Goal: Task Accomplishment & Management: Use online tool/utility

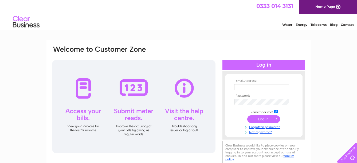
type input "[PERSON_NAME][EMAIL_ADDRESS][DOMAIN_NAME]"
click at [257, 121] on input "submit" at bounding box center [263, 119] width 33 height 7
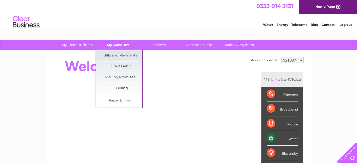
click at [117, 46] on link "My Account" at bounding box center [118, 45] width 44 height 10
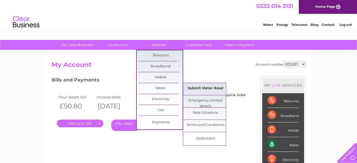
click at [195, 88] on link "Submit Meter Read" at bounding box center [205, 88] width 44 height 11
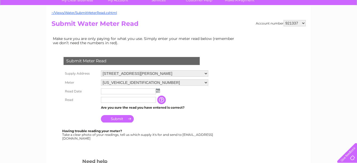
scroll to position [53, 0]
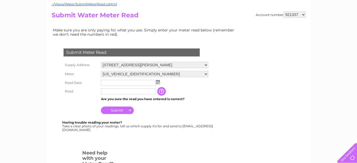
click at [159, 81] on img at bounding box center [158, 82] width 4 height 4
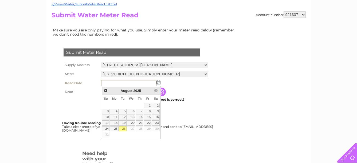
click at [124, 126] on link "26" at bounding box center [122, 128] width 7 height 5
type input "2025/08/26"
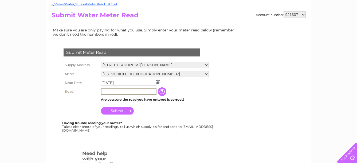
click at [122, 93] on input "text" at bounding box center [128, 92] width 55 height 6
type input "6"
click at [127, 112] on input "Submit" at bounding box center [117, 110] width 33 height 7
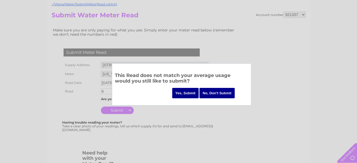
click at [188, 93] on input "Yes, Submit" at bounding box center [185, 93] width 27 height 10
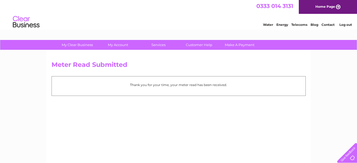
click at [349, 25] on link "Log out" at bounding box center [345, 25] width 13 height 4
